Goal: Task Accomplishment & Management: Manage account settings

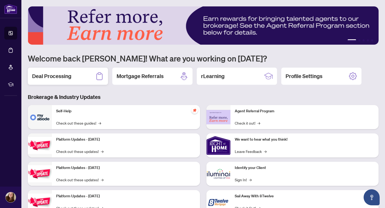
click at [88, 79] on div "Deal Processing" at bounding box center [68, 76] width 80 height 17
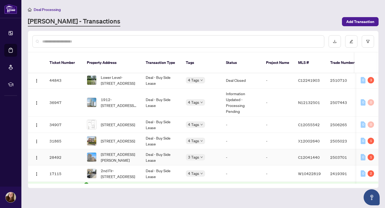
scroll to position [71, 0]
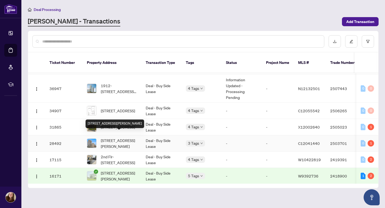
click at [126, 139] on span "[STREET_ADDRESS][PERSON_NAME]" at bounding box center [119, 143] width 36 height 12
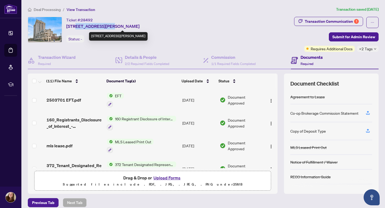
drag, startPoint x: 76, startPoint y: 26, endPoint x: 111, endPoint y: 27, distance: 35.0
click at [111, 27] on span "[STREET_ADDRESS][PERSON_NAME]" at bounding box center [102, 26] width 73 height 6
copy span "18 [PERSON_NAME] Gdns"
